Goal: Obtain resource: Obtain resource

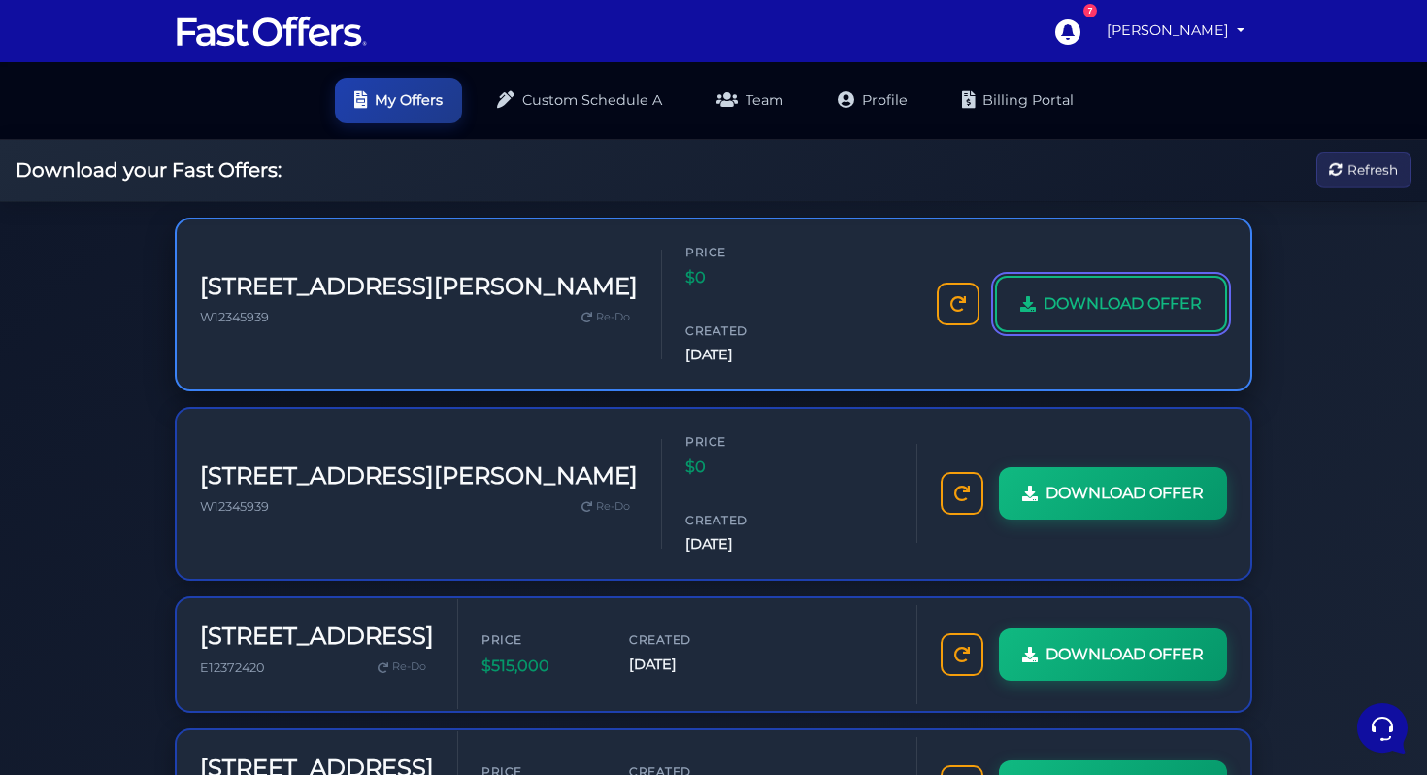
click at [1140, 291] on span "DOWNLOAD OFFER" at bounding box center [1122, 303] width 158 height 25
